Goal: Task Accomplishment & Management: Complete application form

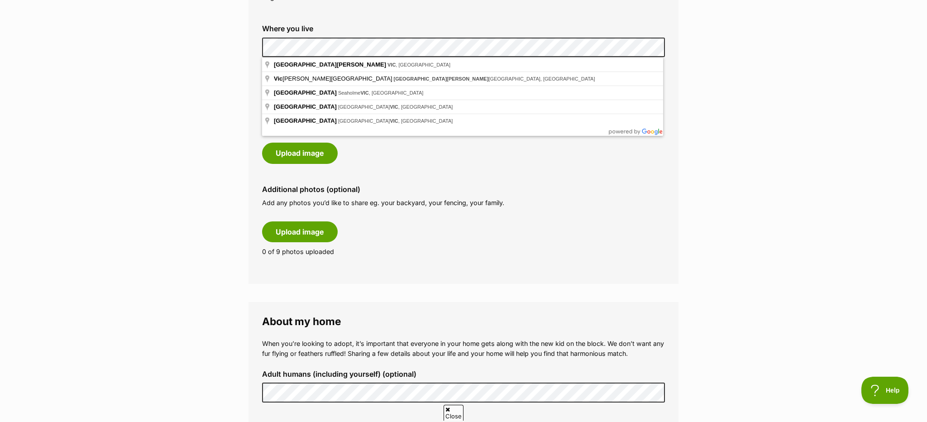
scroll to position [372, 0]
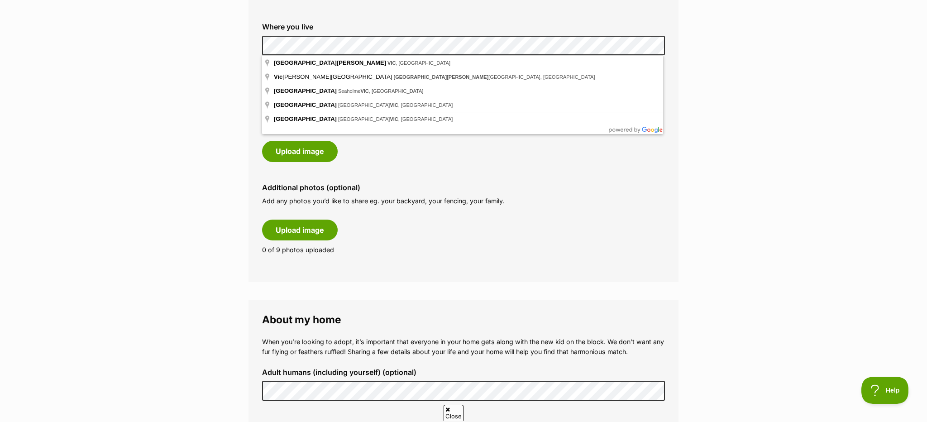
click at [538, 295] on form "Why do I need an adopter profile? Your adopter profile will not be visible to t…" at bounding box center [464, 353] width 430 height 1188
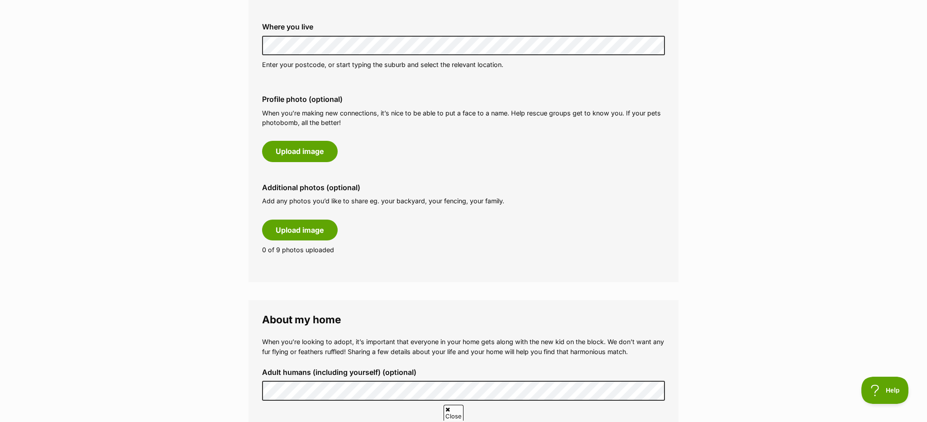
click at [619, 184] on label "Additional photos (optional)" at bounding box center [463, 187] width 403 height 8
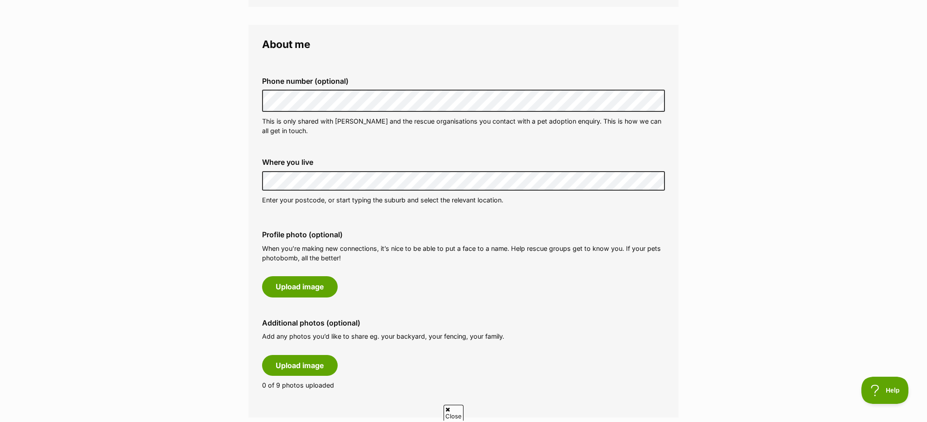
scroll to position [236, 0]
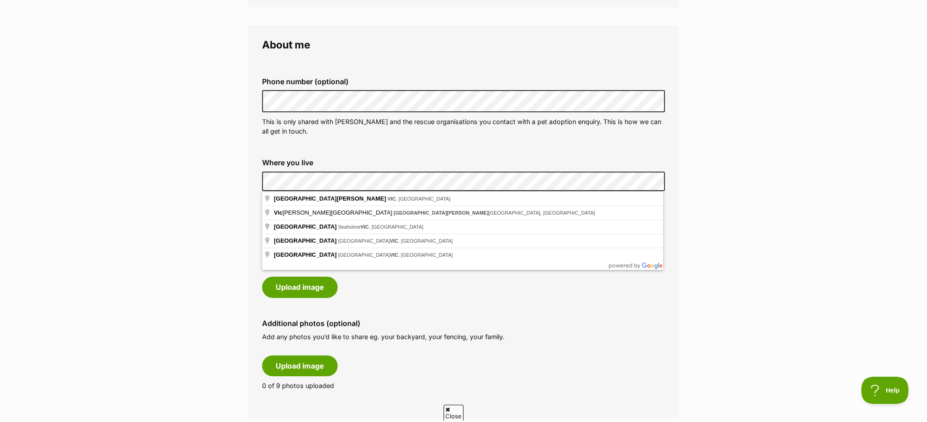
click at [603, 296] on div "Profile photo (optional) When you’re making new connections, it’s nice to be ab…" at bounding box center [463, 264] width 417 height 81
click at [537, 274] on div "Profile photo (optional) When you’re making new connections, it’s nice to be ab…" at bounding box center [463, 264] width 417 height 81
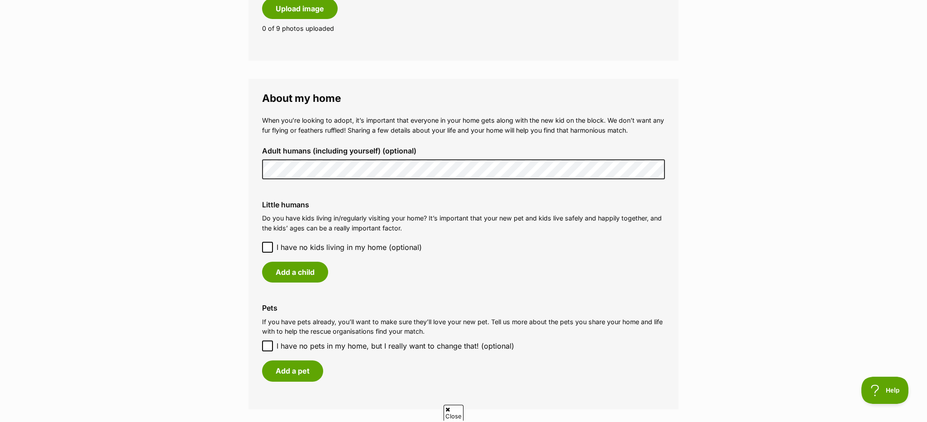
scroll to position [596, 0]
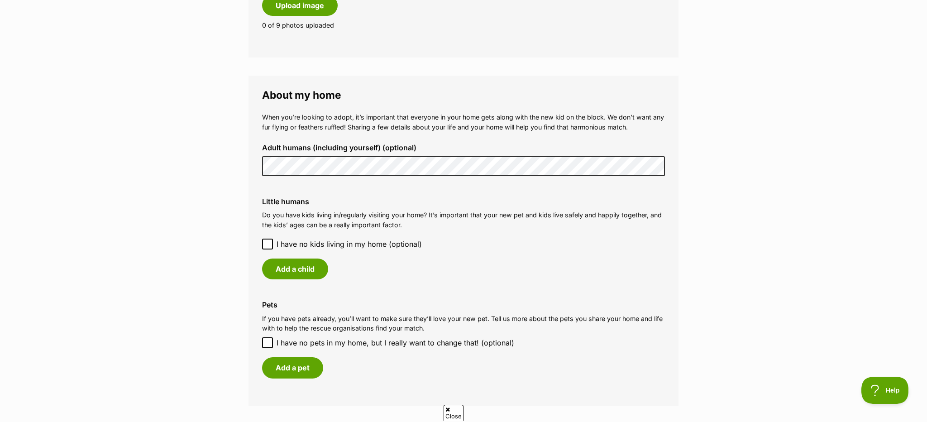
click at [268, 244] on icon at bounding box center [267, 244] width 5 height 4
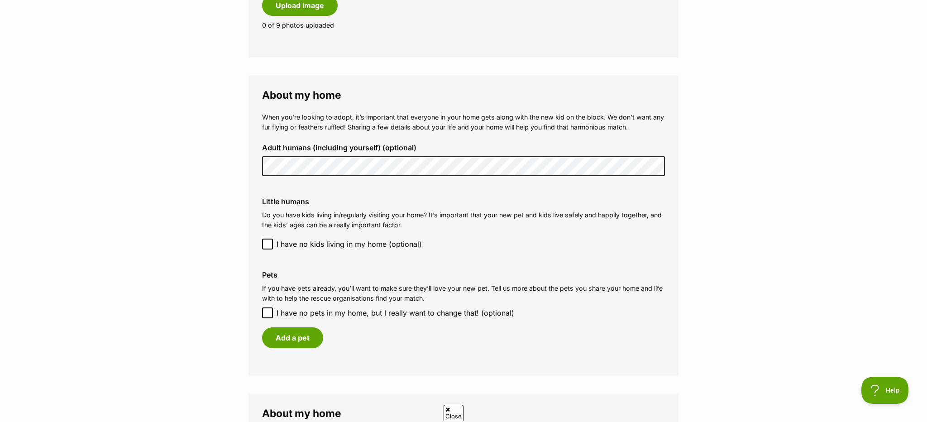
click at [266, 312] on icon at bounding box center [267, 313] width 6 height 6
click at [266, 312] on input "I have no pets in my home, but I really want to change that! (optional)" at bounding box center [267, 312] width 11 height 11
checkbox input "true"
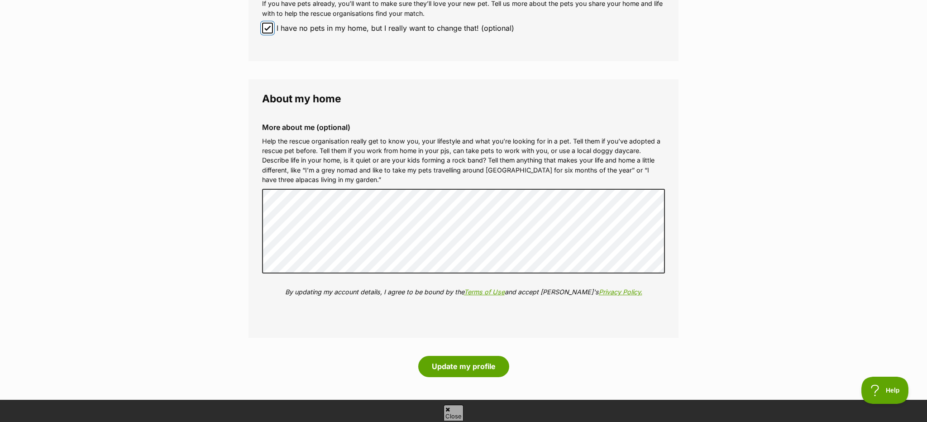
scroll to position [884, 0]
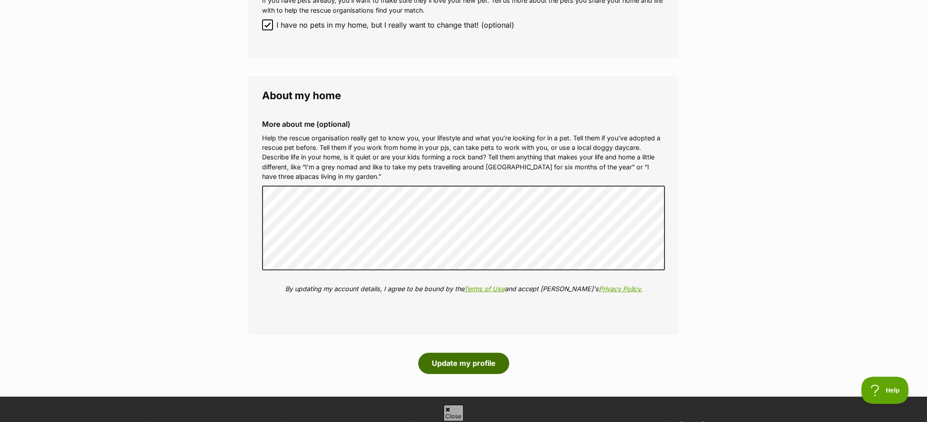
click at [461, 369] on button "Update my profile" at bounding box center [463, 363] width 91 height 21
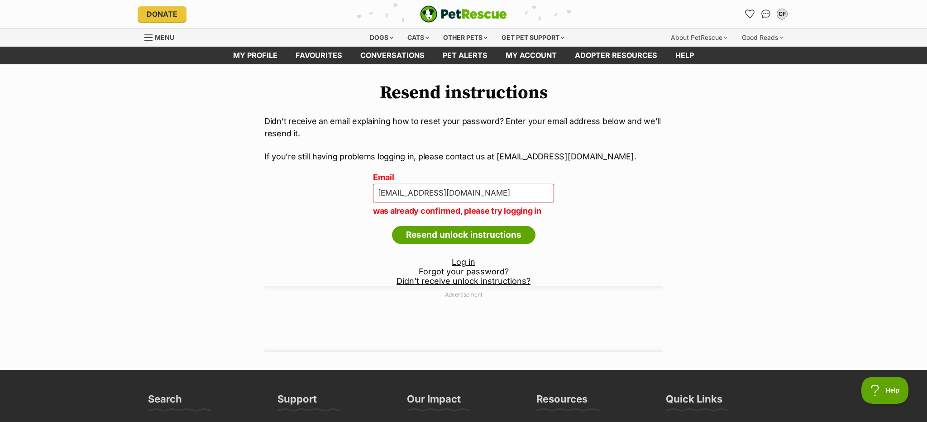
click at [467, 260] on link "Log in" at bounding box center [464, 262] width 24 height 10
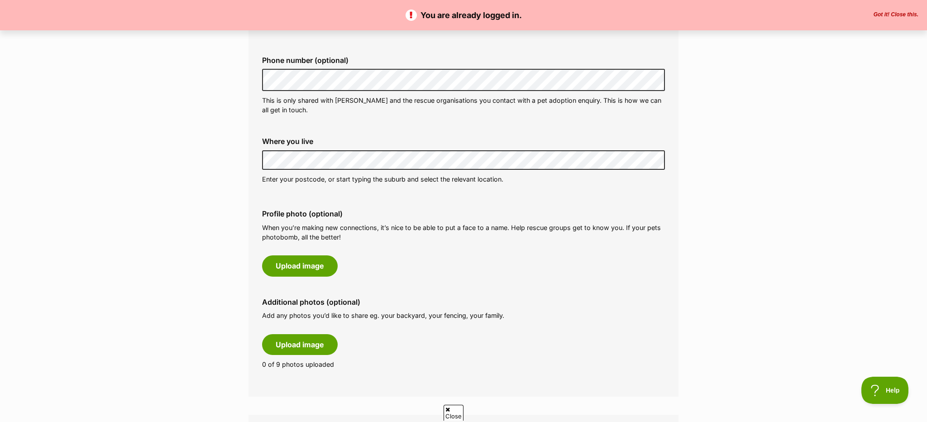
scroll to position [261, 0]
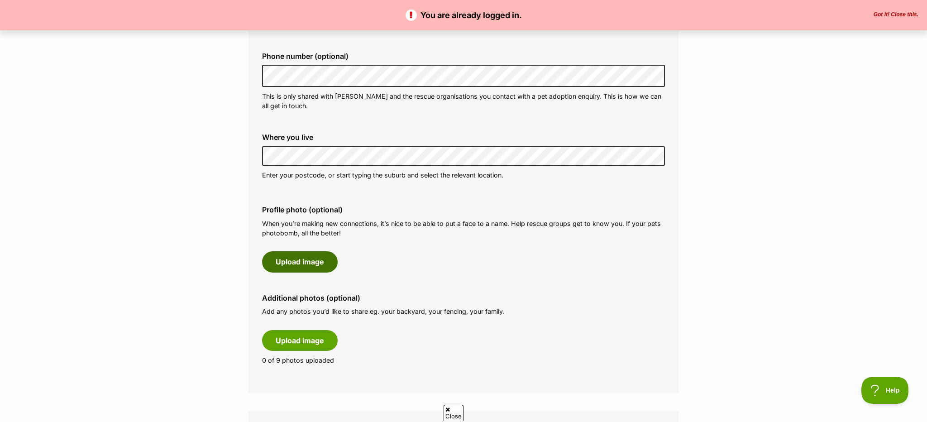
click at [312, 260] on button "Upload image" at bounding box center [300, 261] width 76 height 21
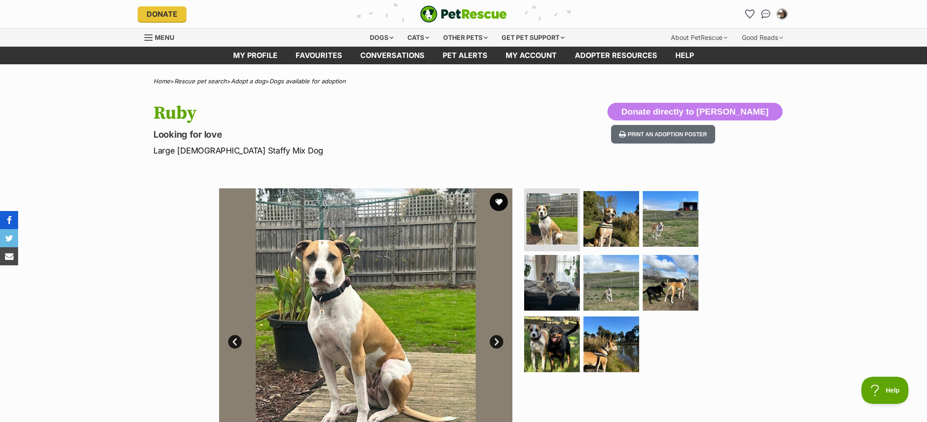
click at [13, 219] on link "share via facebook" at bounding box center [9, 220] width 18 height 18
